Goal: Task Accomplishment & Management: Use online tool/utility

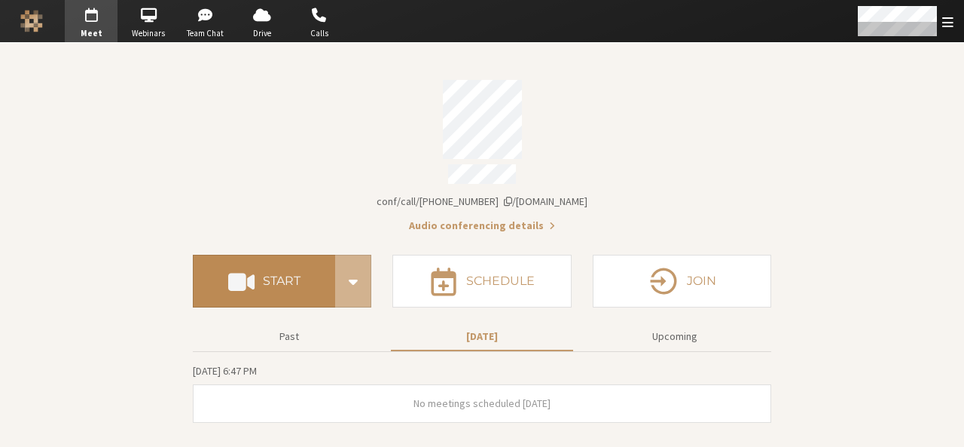
click at [282, 275] on h4 "Start" at bounding box center [282, 281] width 38 height 12
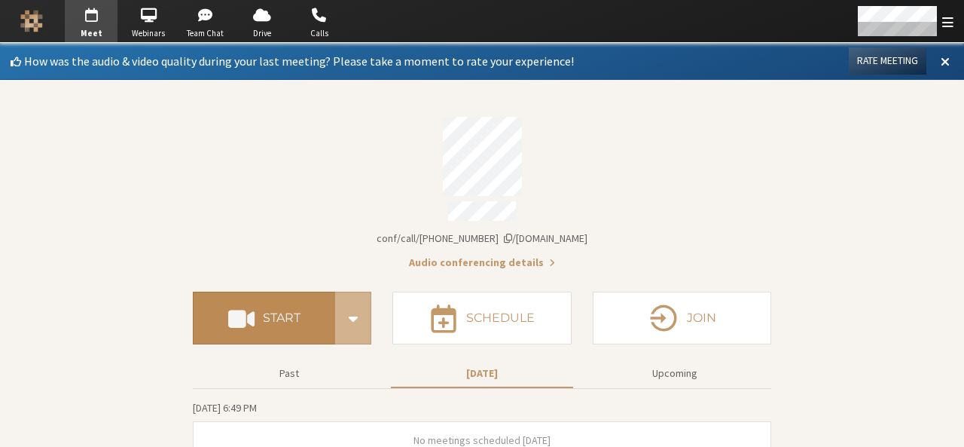
click at [271, 312] on h4 "Start" at bounding box center [282, 318] width 38 height 12
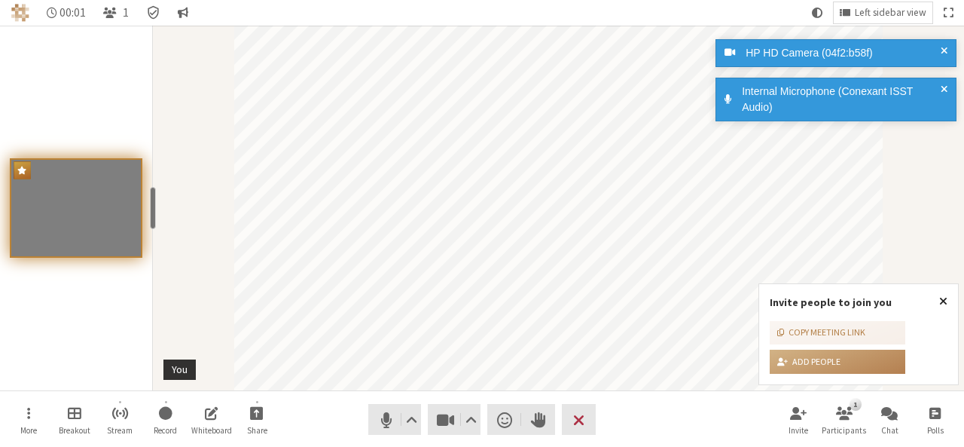
click at [939, 298] on span "Close popover" at bounding box center [943, 301] width 8 height 12
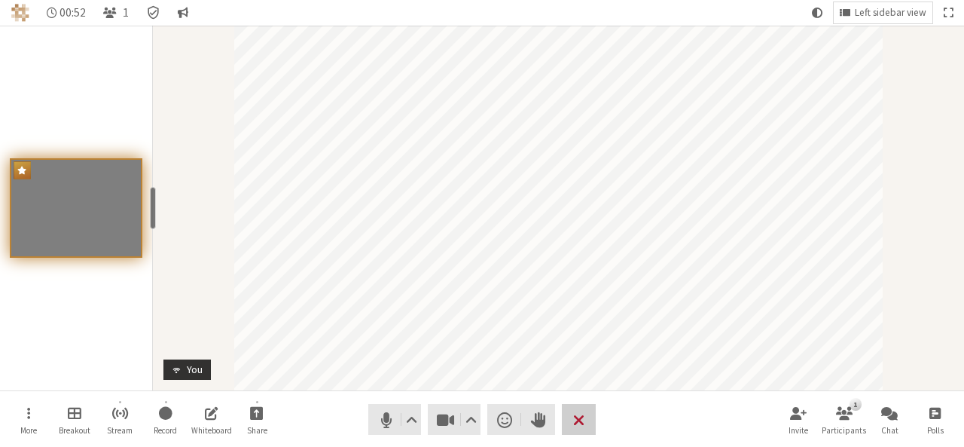
click at [579, 417] on span "End or leave meeting" at bounding box center [578, 419] width 11 height 21
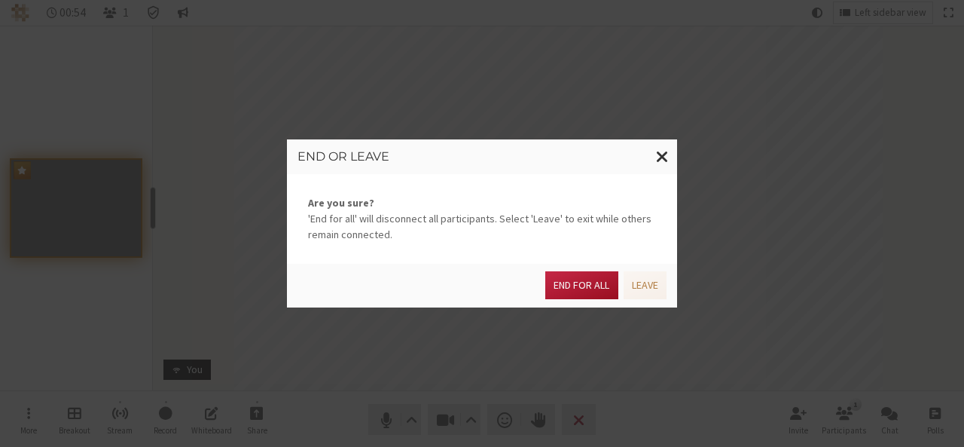
click at [593, 292] on button "End for all" at bounding box center [581, 285] width 72 height 28
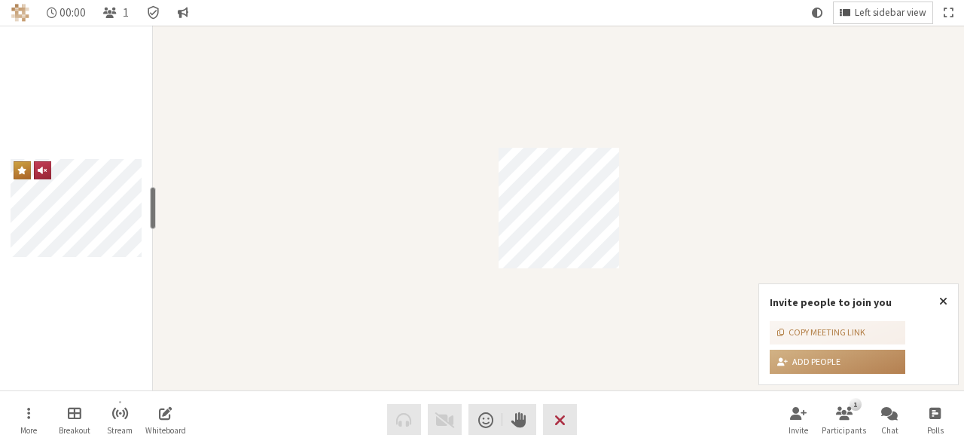
click at [875, 8] on span "Left sidebar view" at bounding box center [891, 13] width 72 height 11
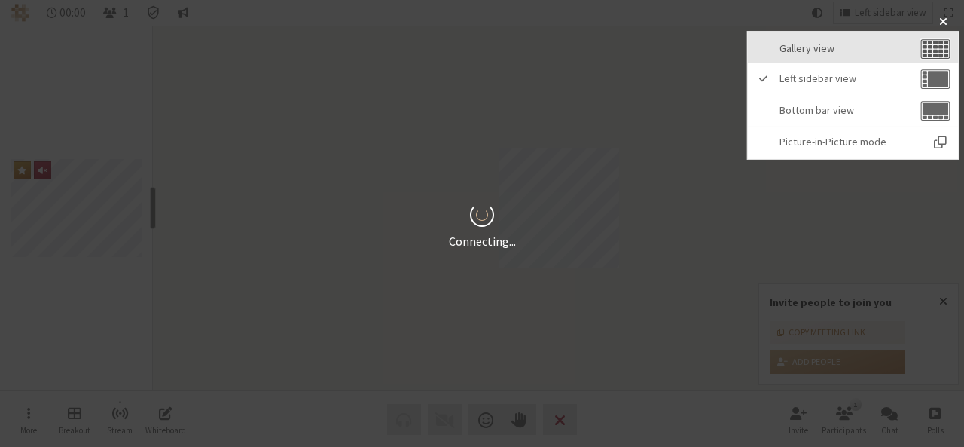
click at [847, 53] on span "Gallery view" at bounding box center [849, 48] width 138 height 11
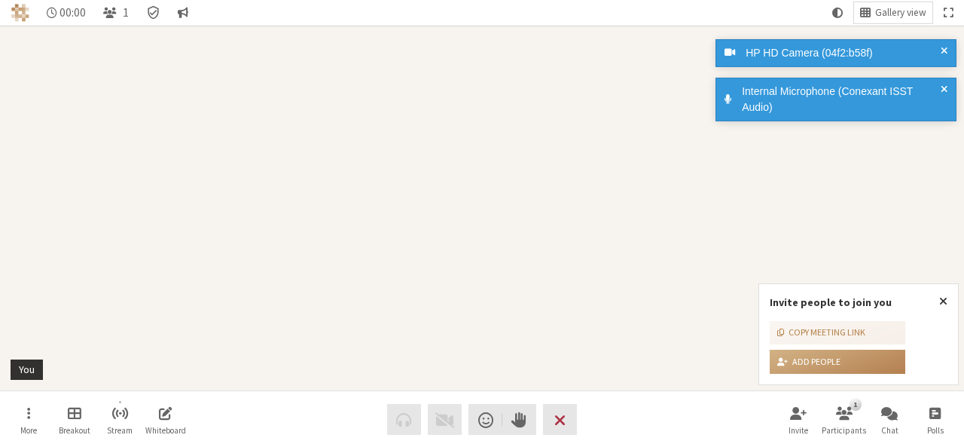
click at [631, 227] on video "Participant" at bounding box center [482, 208] width 964 height 365
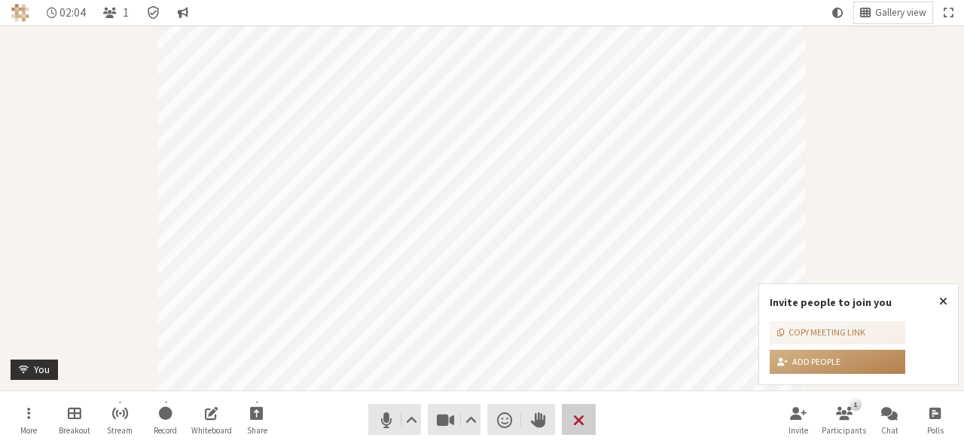
click at [580, 423] on span "End or leave meeting" at bounding box center [578, 419] width 11 height 21
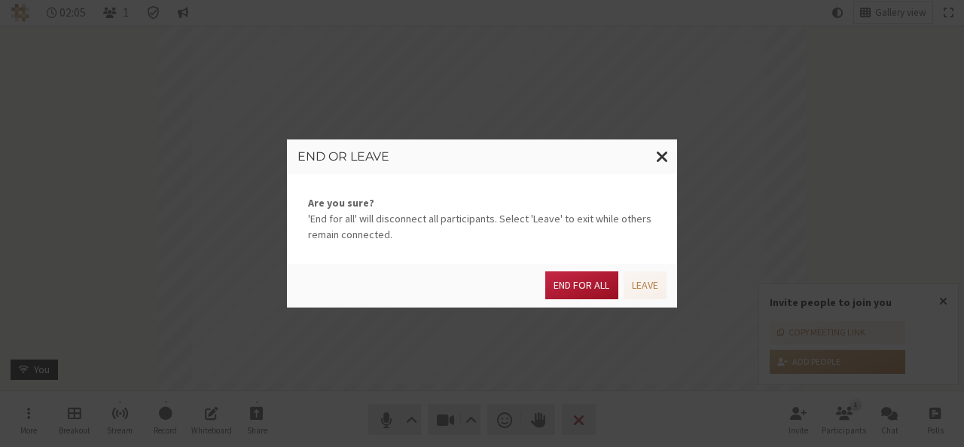
click at [569, 284] on button "End for all" at bounding box center [581, 285] width 72 height 28
